Goal: Transaction & Acquisition: Purchase product/service

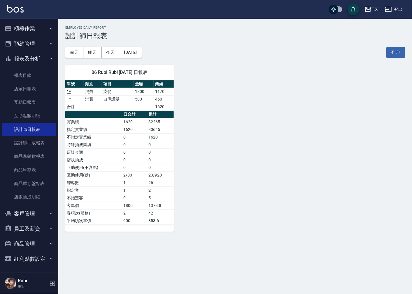
click at [36, 29] on button "櫃檯作業" at bounding box center [29, 28] width 54 height 15
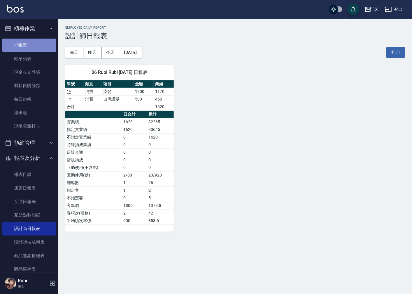
click at [32, 44] on link "打帳單" at bounding box center [29, 45] width 54 height 13
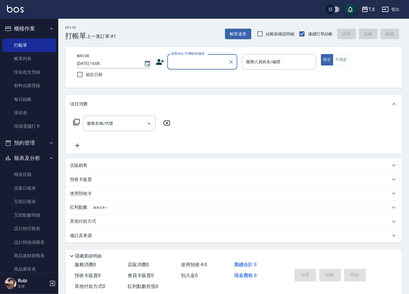
click at [188, 56] on div "顧客姓名/手機號碼/編號" at bounding box center [203, 61] width 70 height 15
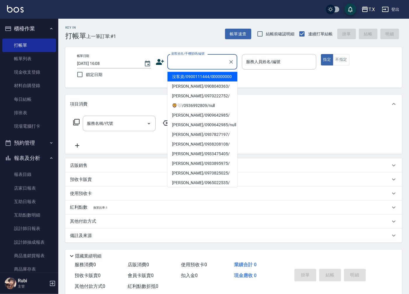
click at [183, 80] on li "沒客資/0900111444/000000000" at bounding box center [203, 77] width 70 height 10
type input "沒客資/0900111444/000000000"
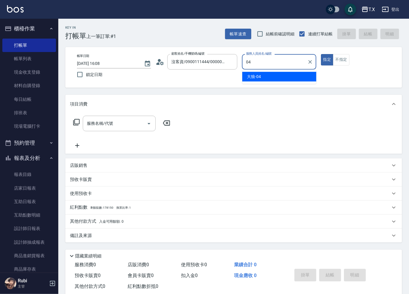
type input "大狼-04"
type button "true"
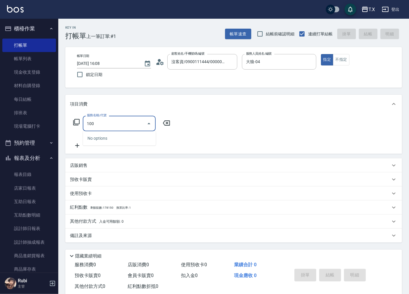
type input "1005"
type input "60"
type input "毛囊淨化洗髮(1005)"
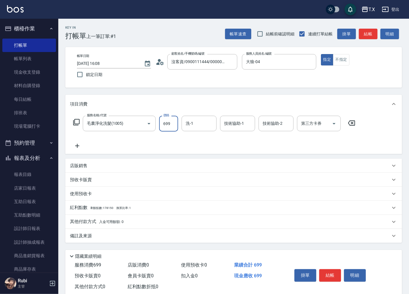
type input "7"
type input "0"
type input "70"
type input "700"
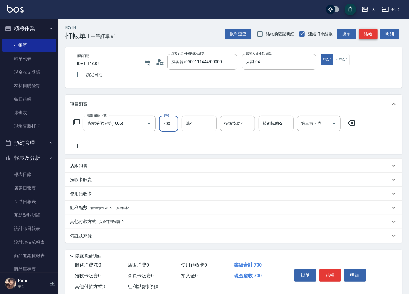
click at [372, 31] on button "結帳" at bounding box center [368, 34] width 19 height 11
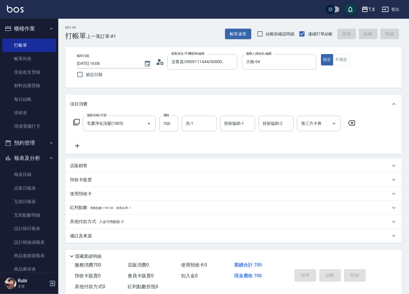
type input "[DATE] 16:09"
type input "0"
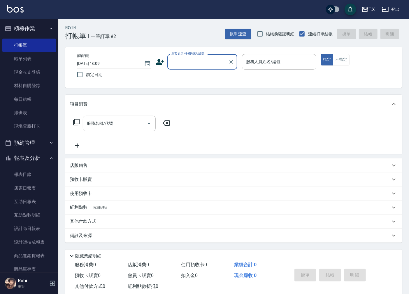
click at [197, 64] on input "顧客姓名/手機號碼/編號" at bounding box center [198, 62] width 56 height 10
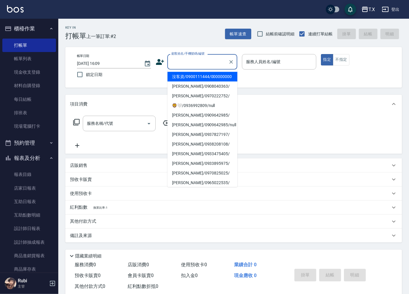
click at [194, 78] on li "沒客資/0900111444/000000000" at bounding box center [203, 77] width 70 height 10
type input "沒客資/0900111444/000000000"
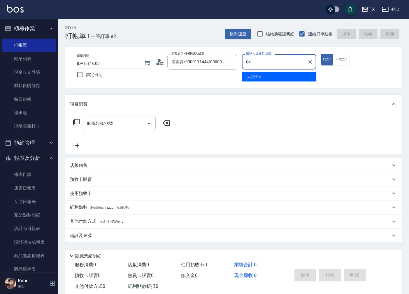
type input "大狼-04"
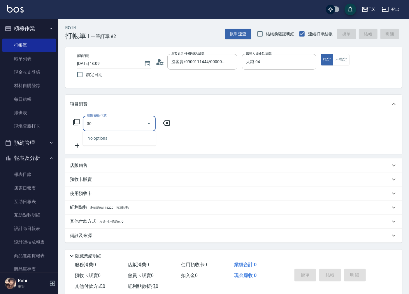
type input "301"
type input "150"
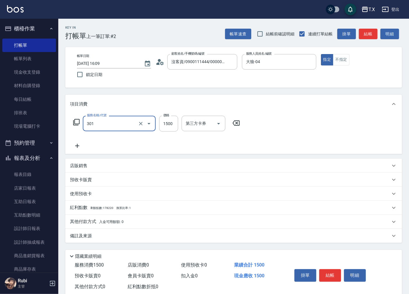
type input "燙髮(301)"
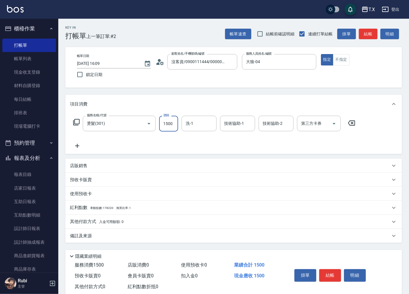
type input "3"
type input "0"
type input "300"
type input "3000"
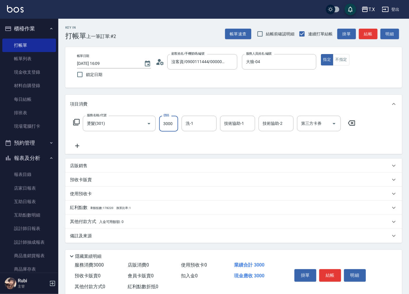
click at [363, 34] on button "結帳" at bounding box center [368, 34] width 19 height 11
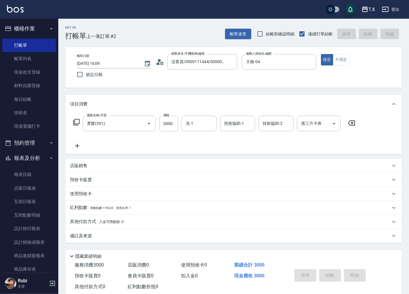
type input "0"
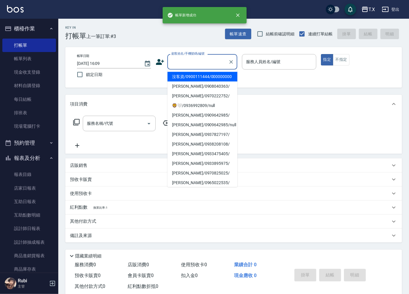
click at [208, 57] on input "顧客姓名/手機號碼/編號" at bounding box center [198, 62] width 56 height 10
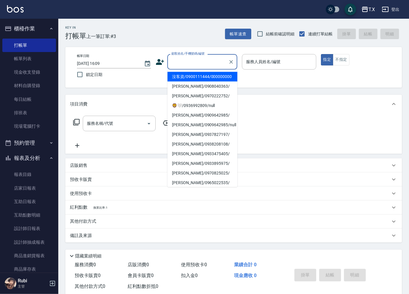
click at [193, 80] on li "沒客資/0900111444/000000000" at bounding box center [203, 77] width 70 height 10
type input "沒客資/0900111444/000000000"
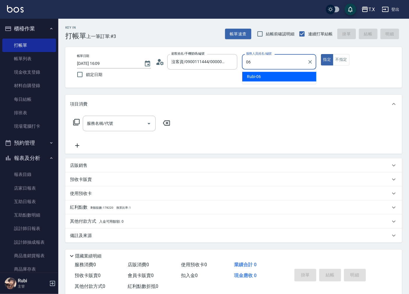
type input "Rubi-06"
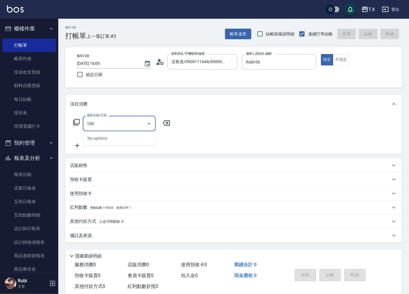
type input "1005"
type input "60"
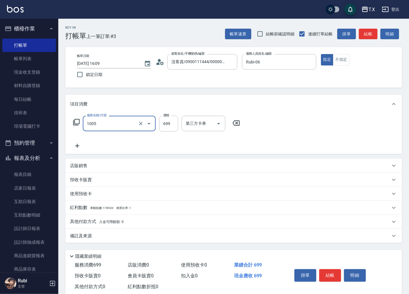
type input "毛囊淨化洗髮(1005)"
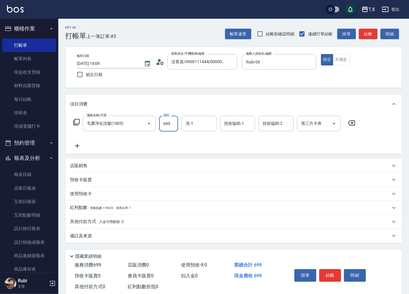
type input "6"
type input "0"
type input "60"
type input "600"
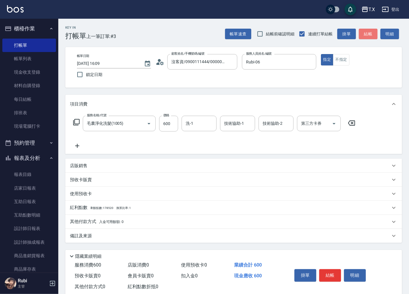
click at [366, 34] on button "結帳" at bounding box center [368, 34] width 19 height 11
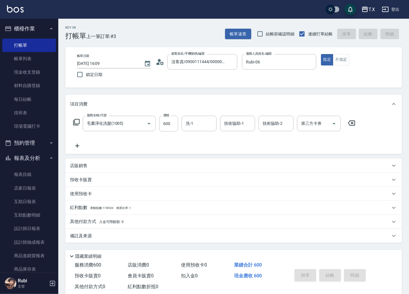
type input "0"
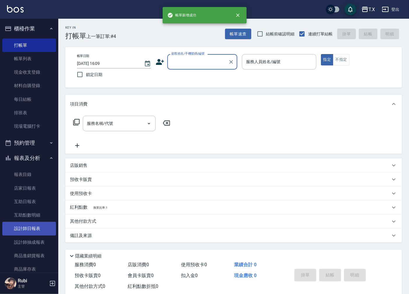
click at [37, 225] on link "設計師日報表" at bounding box center [29, 228] width 54 height 13
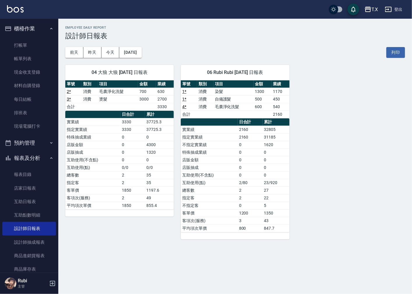
drag, startPoint x: 264, startPoint y: 175, endPoint x: 258, endPoint y: 165, distance: 12.5
click at [259, 166] on tbody "實業績 2160 32805 指定實業績 2160 31185 不指定實業績 0 1620 特殊抽成業績 0 0 店販金額 0 0 店販抽成 0 0 互助使用…" at bounding box center [235, 178] width 109 height 106
drag, startPoint x: 242, startPoint y: 123, endPoint x: 244, endPoint y: 160, distance: 37.1
click at [244, 160] on table "日合計 累計 實業績 2160 32805 指定實業績 2160 31185 不指定實業績 0 1620 特殊抽成業績 0 0 店販金額 0 0 店販抽成 0…" at bounding box center [235, 175] width 109 height 114
click at [247, 168] on td "0" at bounding box center [250, 167] width 25 height 8
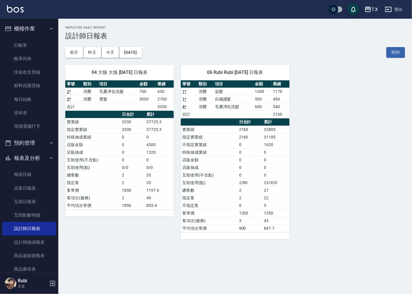
click at [250, 158] on td "0" at bounding box center [250, 160] width 25 height 8
drag, startPoint x: 243, startPoint y: 129, endPoint x: 253, endPoint y: 172, distance: 44.3
click at [252, 168] on tbody "實業績 2160 32805 指定實業績 2160 31185 不指定實業績 0 1620 特殊抽成業績 0 0 店販金額 0 0 店販抽成 0 0 互助使用…" at bounding box center [235, 178] width 109 height 106
drag, startPoint x: 261, startPoint y: 187, endPoint x: 253, endPoint y: 180, distance: 10.7
click at [259, 185] on tbody "實業績 2160 32805 指定實業績 2160 31185 不指定實業績 0 1620 特殊抽成業績 0 0 店販金額 0 0 店販抽成 0 0 互助使用…" at bounding box center [235, 178] width 109 height 106
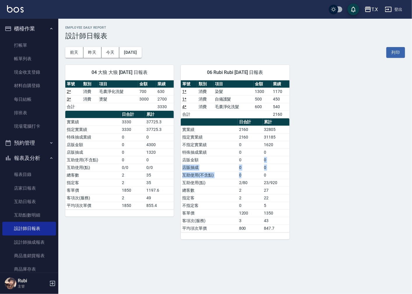
drag, startPoint x: 251, startPoint y: 177, endPoint x: 238, endPoint y: 154, distance: 26.6
click at [241, 159] on tbody "實業績 2160 32805 指定實業績 2160 31185 不指定實業績 0 1620 特殊抽成業績 0 0 店販金額 0 0 店販抽成 0 0 互助使用…" at bounding box center [235, 178] width 109 height 106
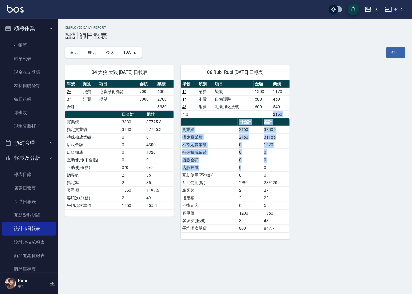
drag, startPoint x: 233, startPoint y: 126, endPoint x: 244, endPoint y: 175, distance: 49.3
click at [243, 168] on div "單號 類別 項目 金額 業績 1 * 消費 染髮 1300 1170 1 * 消費 自備護髮 500 450 4 * 消費 毛囊淨化洗髮 600 540 合計…" at bounding box center [235, 156] width 109 height 152
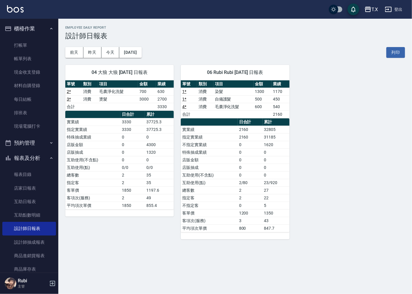
drag, startPoint x: 251, startPoint y: 187, endPoint x: 240, endPoint y: 176, distance: 15.7
click at [250, 187] on td "2" at bounding box center [250, 190] width 25 height 8
drag, startPoint x: 240, startPoint y: 176, endPoint x: 228, endPoint y: 153, distance: 26.0
click at [231, 156] on tbody "實業績 2160 32805 指定實業績 2160 31185 不指定實業績 0 1620 特殊抽成業績 0 0 店販金額 0 0 店販抽成 0 0 互助使用…" at bounding box center [235, 178] width 109 height 106
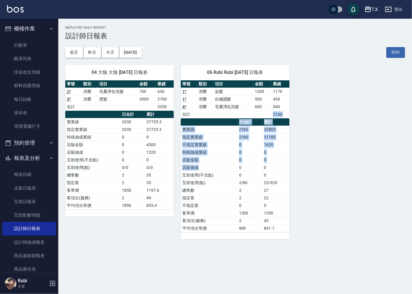
drag, startPoint x: 212, startPoint y: 114, endPoint x: 240, endPoint y: 181, distance: 73.0
click at [231, 172] on div "單號 類別 項目 金額 業績 1 * 消費 染髮 1300 1170 1 * 消費 自備護髮 500 450 4 * 消費 毛囊淨化洗髮 600 540 合計…" at bounding box center [235, 156] width 109 height 152
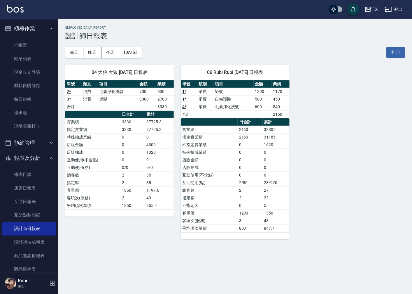
click at [244, 184] on td "2/80" at bounding box center [250, 183] width 25 height 8
click at [250, 173] on tbody "實業績 2160 32805 指定實業績 2160 31185 不指定實業績 0 1620 特殊抽成業績 0 0 店販金額 0 0 店販抽成 0 0 互助使用…" at bounding box center [235, 178] width 109 height 106
click at [241, 162] on td "0" at bounding box center [250, 160] width 25 height 8
click at [36, 50] on link "打帳單" at bounding box center [29, 45] width 54 height 13
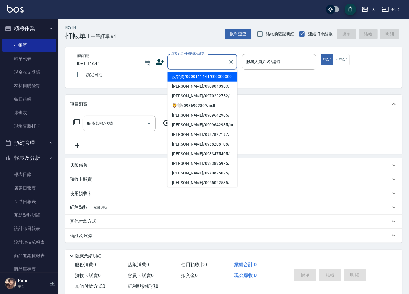
click at [205, 60] on input "顧客姓名/手機號碼/編號" at bounding box center [198, 62] width 56 height 10
click at [208, 73] on li "沒客資/0900111444/000000000" at bounding box center [203, 77] width 70 height 10
type input "沒客資/0900111444/000000000"
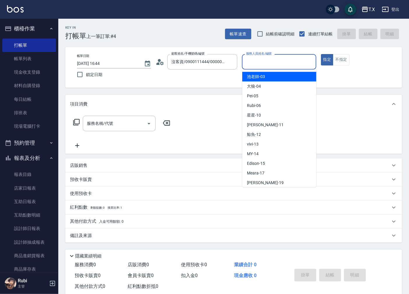
click at [252, 61] on input "服務人員姓名/編號" at bounding box center [279, 62] width 69 height 10
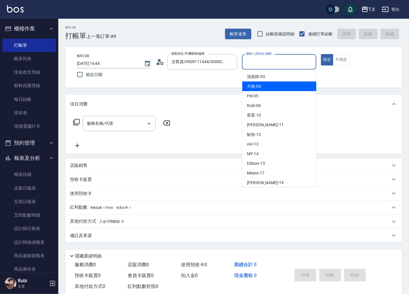
click at [265, 88] on div "大狼 -04" at bounding box center [280, 86] width 74 height 10
type input "大狼-04"
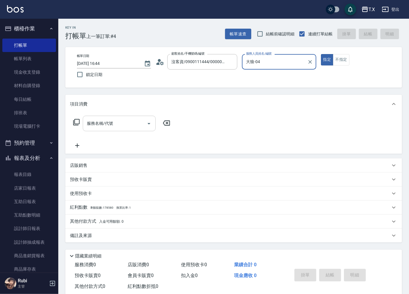
click at [125, 128] on input "服務名稱/代號" at bounding box center [115, 123] width 59 height 10
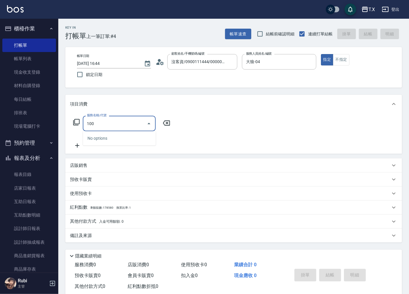
type input "1005"
type input "60"
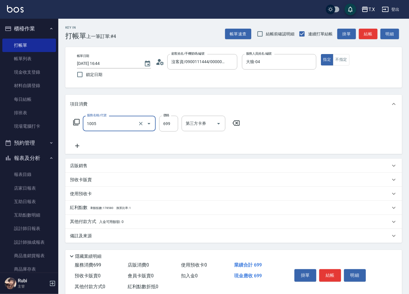
type input "毛囊淨化洗髮(1005)"
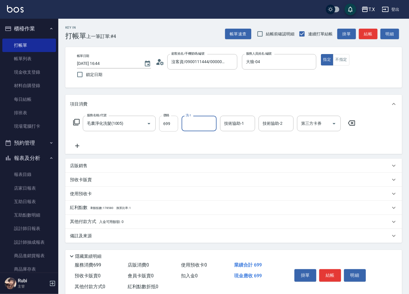
click at [162, 124] on input "699" at bounding box center [168, 124] width 19 height 16
type input "7"
type input "0"
type input "70"
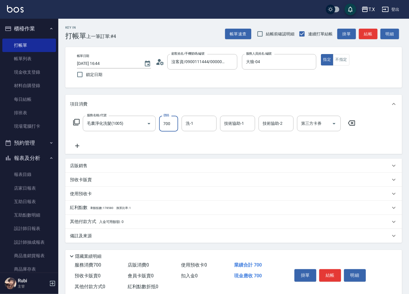
type input "700"
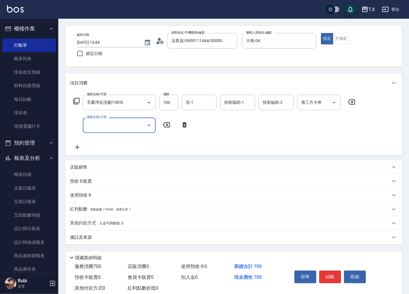
scroll to position [32, 0]
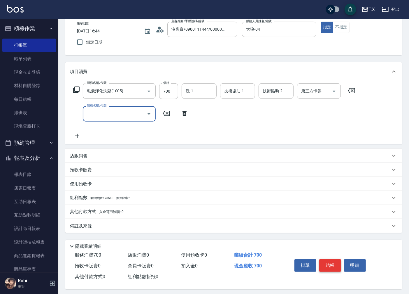
click at [330, 263] on button "結帳" at bounding box center [331, 265] width 22 height 12
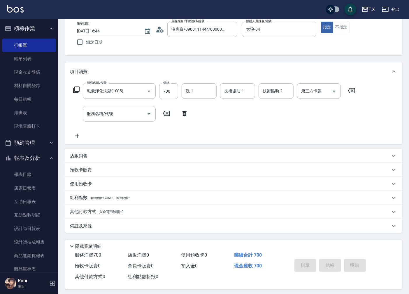
type input "0"
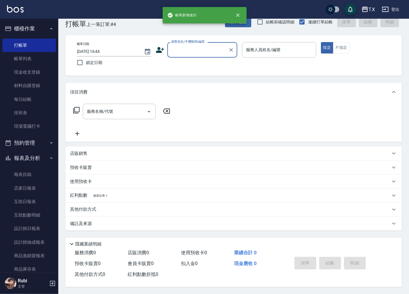
scroll to position [0, 0]
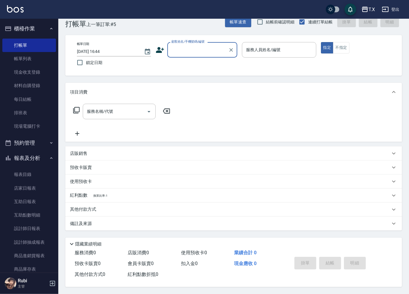
click at [220, 45] on input "顧客姓名/手機號碼/編號" at bounding box center [198, 50] width 56 height 10
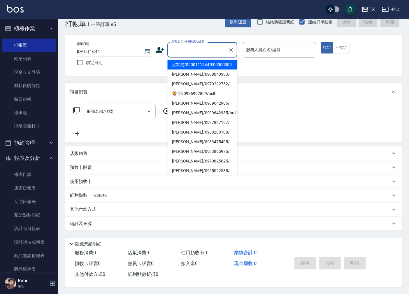
click at [217, 63] on li "沒客資/0900111444/000000000" at bounding box center [203, 65] width 70 height 10
type input "沒客資/0900111444/000000000"
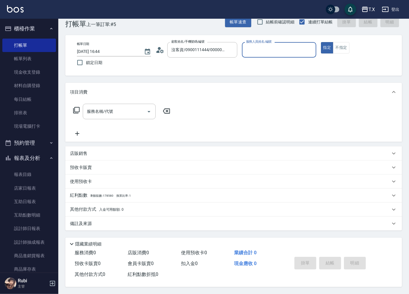
click at [246, 51] on input "服務人員姓名/編號" at bounding box center [279, 50] width 69 height 10
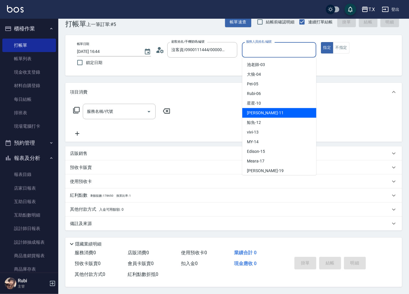
click at [254, 113] on span "[PERSON_NAME] -11" at bounding box center [265, 113] width 37 height 6
type input "Lena-11"
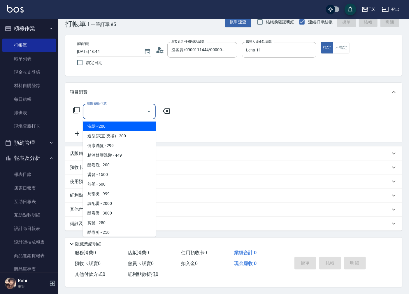
click at [118, 112] on input "服務名稱/代號" at bounding box center [115, 111] width 59 height 10
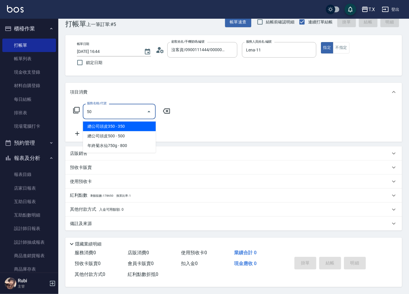
type input "501"
type input "100"
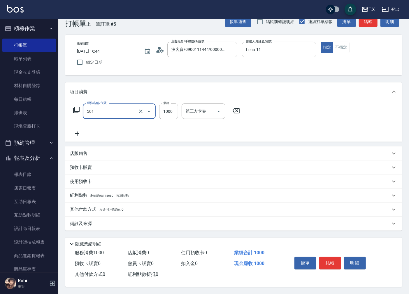
type input "染髮(501)"
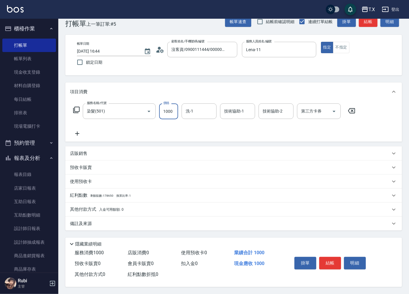
type input "1"
type input "0"
type input "188"
type input "10"
type input "1888"
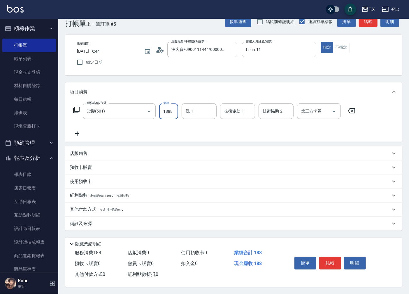
type input "180"
type input "1888"
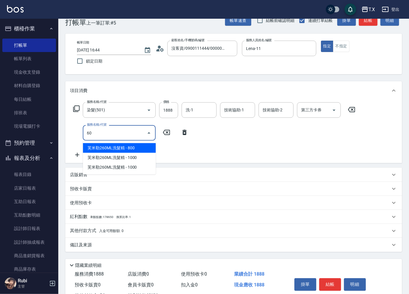
type input "601"
type input "210"
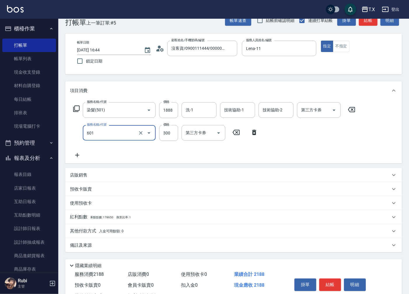
type input "自備護髮(601)"
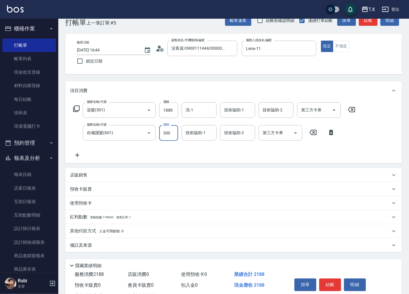
type input "6"
type input "180"
type input "60"
type input "190"
type input "600"
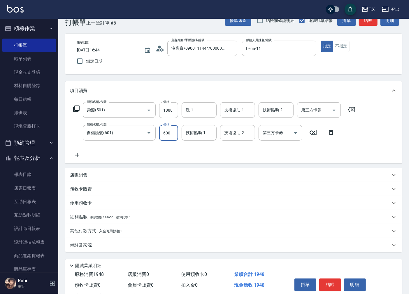
type input "240"
type input "600"
click at [332, 280] on button "結帳" at bounding box center [331, 284] width 22 height 12
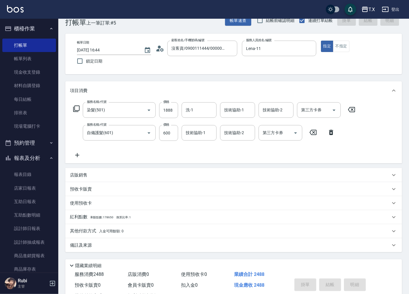
type input "0"
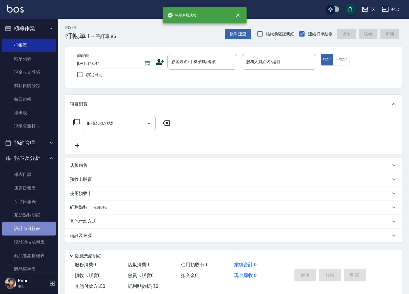
click at [41, 229] on link "設計師日報表" at bounding box center [29, 228] width 54 height 13
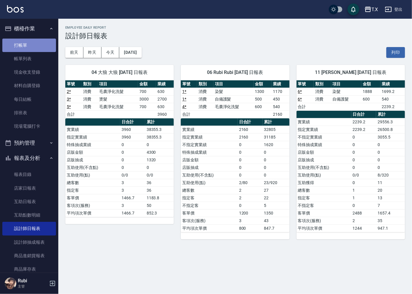
click at [36, 46] on link "打帳單" at bounding box center [29, 45] width 54 height 13
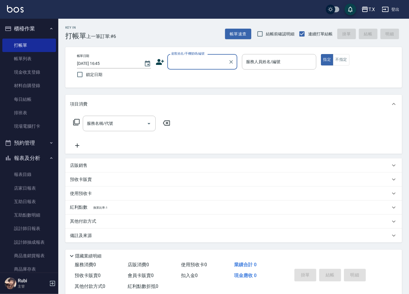
click at [201, 58] on input "顧客姓名/手機號碼/編號" at bounding box center [198, 62] width 56 height 10
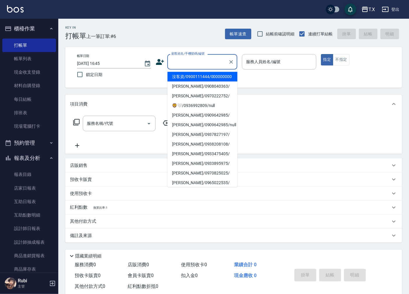
click at [191, 81] on li "沒客資/0900111444/000000000" at bounding box center [203, 77] width 70 height 10
type input "沒客資/0900111444/000000000"
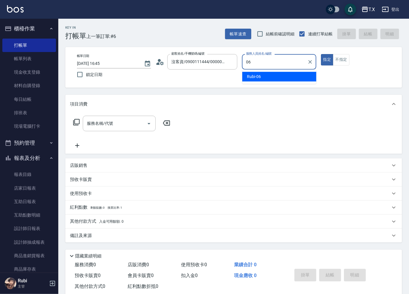
type input "Rubi-06"
type button "true"
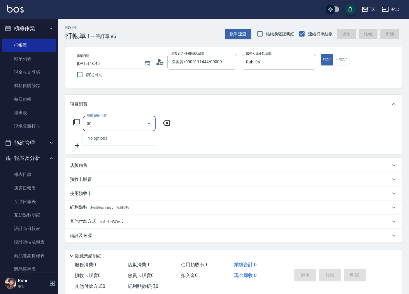
type input "301"
type input "150"
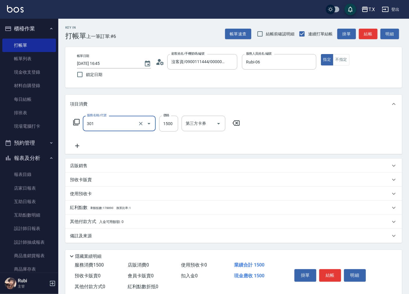
type input "燙髮(301)"
type input "1"
type input "0"
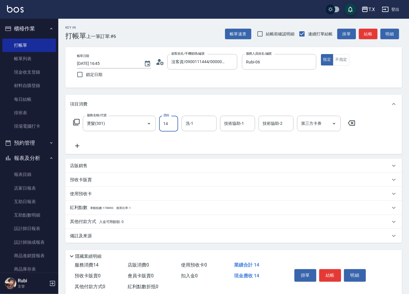
type input "140"
type input "10"
type input "1400"
type input "140"
type input "1400"
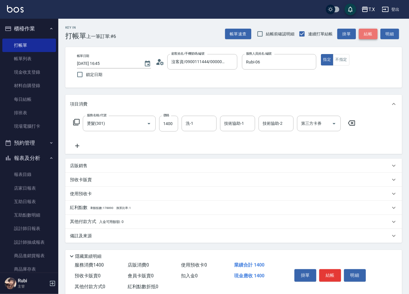
click at [372, 33] on button "結帳" at bounding box center [368, 34] width 19 height 11
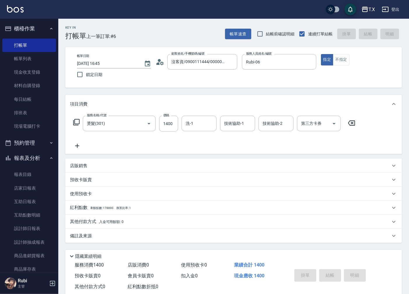
type input "[DATE] 16:55"
type input "0"
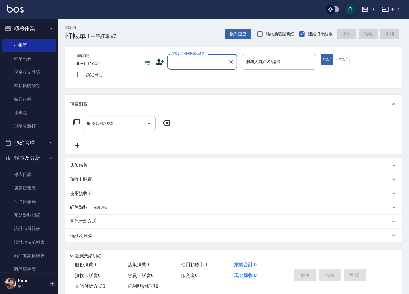
click at [212, 78] on div "帳單日期 [DATE] 16:55 鎖定日期 顧客姓名/手機號碼/編號 顧客姓名/手機號碼/編號 服務人員姓名/編號 服務人員姓名/編號 指定 不指定" at bounding box center [233, 67] width 337 height 41
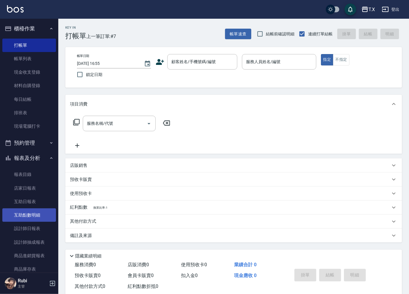
click at [15, 219] on link "互助點數明細" at bounding box center [29, 214] width 54 height 13
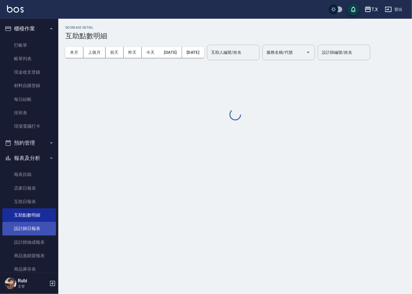
click at [16, 231] on link "設計師日報表" at bounding box center [29, 228] width 54 height 13
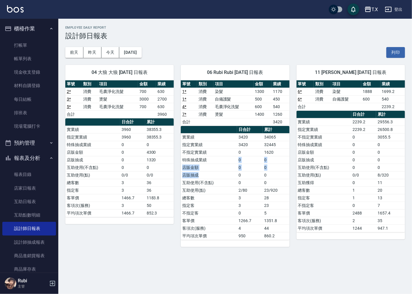
drag, startPoint x: 229, startPoint y: 172, endPoint x: 225, endPoint y: 149, distance: 22.7
click at [227, 152] on tbody "實業績 3420 34065 指定實業績 3420 32445 不指定實業績 0 1620 特殊抽成業績 0 0 店販金額 0 0 店販抽成 0 0 互助使用…" at bounding box center [235, 186] width 109 height 106
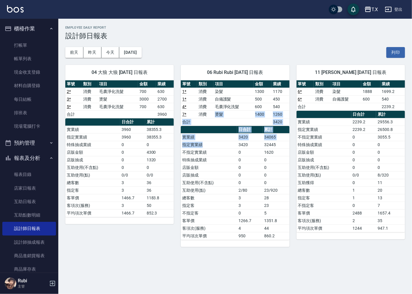
drag, startPoint x: 216, startPoint y: 110, endPoint x: 230, endPoint y: 165, distance: 56.0
click at [229, 163] on div "單號 類別 項目 金額 業績 1 * 消費 染髮 1300 1170 1 * 消費 自備護髮 500 450 4 * 消費 毛囊淨化洗髮 600 540 7 …" at bounding box center [235, 159] width 109 height 159
drag, startPoint x: 234, startPoint y: 193, endPoint x: 228, endPoint y: 184, distance: 10.5
click at [233, 193] on td "互助使用(點)" at bounding box center [209, 190] width 56 height 8
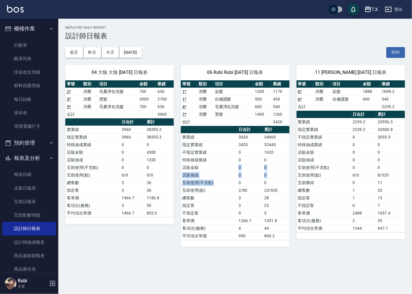
drag, startPoint x: 228, startPoint y: 184, endPoint x: 226, endPoint y: 149, distance: 34.8
click at [228, 164] on tbody "實業績 3420 34065 指定實業績 3420 32445 不指定實業績 0 1620 特殊抽成業績 0 0 店販金額 0 0 店販抽成 0 0 互助使用…" at bounding box center [235, 186] width 109 height 106
drag, startPoint x: 226, startPoint y: 132, endPoint x: 236, endPoint y: 152, distance: 22.7
click at [234, 150] on table "日合計 累計 實業績 3420 34065 指定實業績 3420 32445 不指定實業績 0 1620 特殊抽成業績 0 0 店販金額 0 0 店販抽成 0…" at bounding box center [235, 183] width 109 height 114
click at [252, 174] on td "0" at bounding box center [250, 175] width 26 height 8
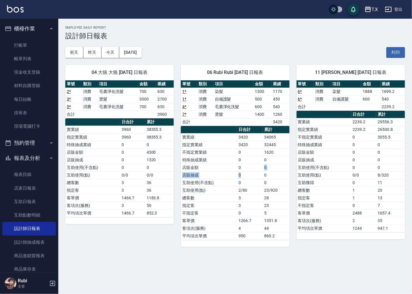
drag, startPoint x: 249, startPoint y: 173, endPoint x: 244, endPoint y: 154, distance: 19.4
click at [245, 164] on tbody "實業績 3420 34065 指定實業績 3420 32445 不指定實業績 0 1620 特殊抽成業績 0 0 店販金額 0 0 店販抽成 0 0 互助使用…" at bounding box center [235, 186] width 109 height 106
drag, startPoint x: 243, startPoint y: 144, endPoint x: 250, endPoint y: 159, distance: 16.6
click at [250, 158] on tbody "實業績 3420 34065 指定實業績 3420 32445 不指定實業績 0 1620 特殊抽成業績 0 0 店販金額 0 0 店販抽成 0 0 互助使用…" at bounding box center [235, 186] width 109 height 106
click at [266, 175] on td "0" at bounding box center [276, 175] width 27 height 8
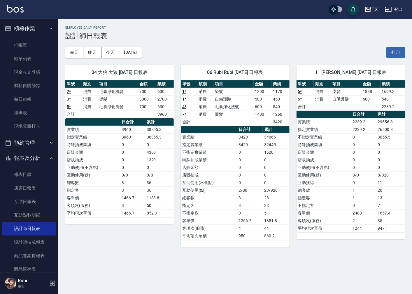
drag, startPoint x: 264, startPoint y: 168, endPoint x: 257, endPoint y: 138, distance: 30.9
click at [260, 148] on tbody "實業績 3420 34065 指定實業績 3420 32445 不指定實業績 0 1620 特殊抽成業績 0 0 店販金額 0 0 店販抽成 0 0 互助使用…" at bounding box center [235, 186] width 109 height 106
drag, startPoint x: 250, startPoint y: 123, endPoint x: 257, endPoint y: 159, distance: 36.5
click at [257, 156] on div "單號 類別 項目 金額 業績 1 * 消費 染髮 1300 1170 1 * 消費 自備護髮 500 450 4 * 消費 毛囊淨化洗髮 600 540 7 …" at bounding box center [235, 159] width 109 height 159
click at [255, 166] on td "0" at bounding box center [250, 167] width 26 height 8
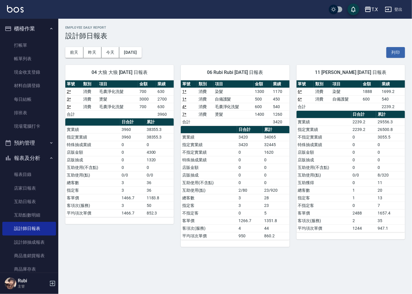
drag, startPoint x: 256, startPoint y: 165, endPoint x: 266, endPoint y: 176, distance: 15.1
click at [263, 171] on tbody "實業績 3420 34065 指定實業績 3420 32445 不指定實業績 0 1620 特殊抽成業績 0 0 店販金額 0 0 店販抽成 0 0 互助使用…" at bounding box center [235, 186] width 109 height 106
click at [269, 192] on td "23/920" at bounding box center [276, 190] width 27 height 8
drag, startPoint x: 248, startPoint y: 186, endPoint x: 248, endPoint y: 174, distance: 12.3
click at [248, 174] on tbody "實業績 3420 34065 指定實業績 3420 32445 不指定實業績 0 1620 特殊抽成業績 0 0 店販金額 0 0 店販抽成 0 0 互助使用…" at bounding box center [235, 186] width 109 height 106
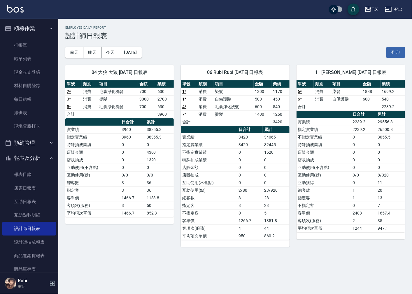
drag, startPoint x: 244, startPoint y: 158, endPoint x: 249, endPoint y: 210, distance: 52.2
click at [244, 170] on tbody "實業績 3420 34065 指定實業績 3420 32445 不指定實業績 0 1620 特殊抽成業績 0 0 店販金額 0 0 店販抽成 0 0 互助使用…" at bounding box center [235, 186] width 109 height 106
drag, startPoint x: 250, startPoint y: 216, endPoint x: 232, endPoint y: 188, distance: 33.5
click at [247, 212] on td "0" at bounding box center [250, 213] width 26 height 8
drag, startPoint x: 232, startPoint y: 188, endPoint x: 227, endPoint y: 165, distance: 23.4
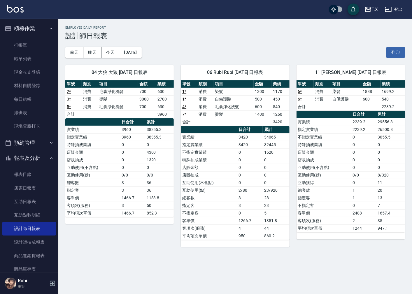
click at [231, 178] on tbody "實業績 3420 34065 指定實業績 3420 32445 不指定實業績 0 1620 特殊抽成業績 0 0 店販金額 0 0 店販抽成 0 0 互助使用…" at bounding box center [235, 186] width 109 height 106
drag, startPoint x: 225, startPoint y: 150, endPoint x: 249, endPoint y: 185, distance: 42.9
click at [241, 175] on tbody "實業績 3420 34065 指定實業績 3420 32445 不指定實業績 0 1620 特殊抽成業績 0 0 店販金額 0 0 店販抽成 0 0 互助使用…" at bounding box center [235, 186] width 109 height 106
click at [256, 199] on td "3" at bounding box center [250, 198] width 26 height 8
drag, startPoint x: 252, startPoint y: 194, endPoint x: 237, endPoint y: 175, distance: 24.5
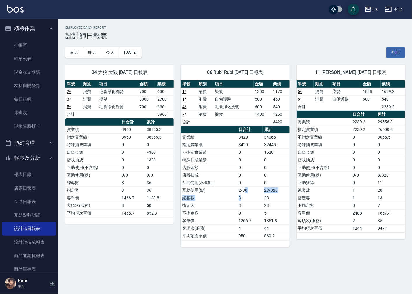
click at [242, 182] on tbody "實業績 3420 34065 指定實業績 3420 32445 不指定實業績 0 1620 特殊抽成業績 0 0 店販金額 0 0 店販抽成 0 0 互助使用…" at bounding box center [235, 186] width 109 height 106
drag, startPoint x: 234, startPoint y: 171, endPoint x: 243, endPoint y: 201, distance: 30.9
click at [240, 192] on tbody "實業績 3420 34065 指定實業績 3420 32445 不指定實業績 0 1620 特殊抽成業績 0 0 店販金額 0 0 店販抽成 0 0 互助使用…" at bounding box center [235, 186] width 109 height 106
drag, startPoint x: 240, startPoint y: 216, endPoint x: 236, endPoint y: 202, distance: 15.1
click at [239, 211] on td "0" at bounding box center [250, 213] width 26 height 8
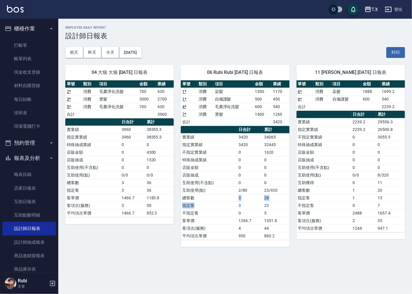
drag, startPoint x: 236, startPoint y: 202, endPoint x: 234, endPoint y: 182, distance: 19.6
click at [235, 185] on tbody "實業績 3420 34065 指定實業績 3420 32445 不指定實業績 0 1620 特殊抽成業績 0 0 店販金額 0 0 店販抽成 0 0 互助使用…" at bounding box center [235, 186] width 109 height 106
drag, startPoint x: 225, startPoint y: 165, endPoint x: 243, endPoint y: 196, distance: 35.7
click at [235, 183] on tbody "實業績 3420 34065 指定實業績 3420 32445 不指定實業績 0 1620 特殊抽成業績 0 0 店販金額 0 0 店販抽成 0 0 互助使用…" at bounding box center [235, 186] width 109 height 106
click at [244, 202] on td "3" at bounding box center [250, 205] width 26 height 8
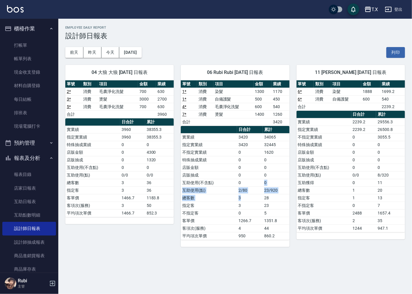
drag, startPoint x: 243, startPoint y: 201, endPoint x: 235, endPoint y: 172, distance: 29.2
click at [241, 182] on tbody "實業績 3420 34065 指定實業績 3420 32445 不指定實業績 0 1620 特殊抽成業績 0 0 店販金額 0 0 店販抽成 0 0 互助使用…" at bounding box center [235, 186] width 109 height 106
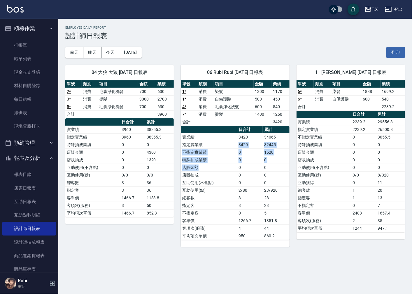
drag, startPoint x: 235, startPoint y: 171, endPoint x: 218, endPoint y: 123, distance: 51.0
click at [229, 136] on tbody "實業績 3420 34065 指定實業績 3420 32445 不指定實業績 0 1620 特殊抽成業績 0 0 店販金額 0 0 店販抽成 0 0 互助使用…" at bounding box center [235, 186] width 109 height 106
drag, startPoint x: 218, startPoint y: 126, endPoint x: 238, endPoint y: 175, distance: 53.0
click at [236, 170] on div "單號 類別 項目 金額 業績 1 * 消費 染髮 1300 1170 1 * 消費 自備護髮 500 450 4 * 消費 毛囊淨化洗髮 600 540 7 …" at bounding box center [235, 159] width 109 height 159
click at [238, 191] on td "2/80" at bounding box center [250, 190] width 26 height 8
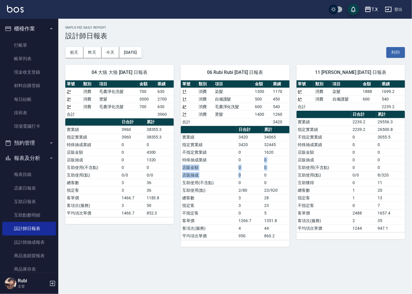
drag, startPoint x: 250, startPoint y: 171, endPoint x: 236, endPoint y: 147, distance: 27.7
click at [241, 155] on tbody "實業績 3420 34065 指定實業績 3420 32445 不指定實業績 0 1620 特殊抽成業績 0 0 店販金額 0 0 店販抽成 0 0 互助使用…" at bounding box center [235, 186] width 109 height 106
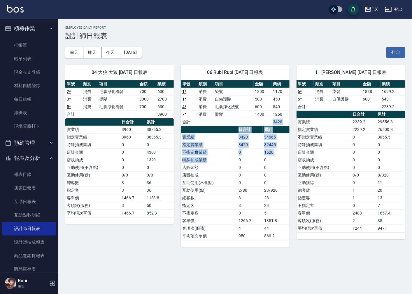
drag, startPoint x: 218, startPoint y: 122, endPoint x: 220, endPoint y: 176, distance: 54.0
click at [219, 160] on div "單號 類別 項目 金額 業績 1 * 消費 染髮 1300 1170 1 * 消費 自備護髮 500 450 4 * 消費 毛囊淨化洗髮 600 540 7 …" at bounding box center [235, 159] width 109 height 159
click at [219, 178] on td "店販抽成" at bounding box center [209, 175] width 56 height 8
